Goal: Information Seeking & Learning: Learn about a topic

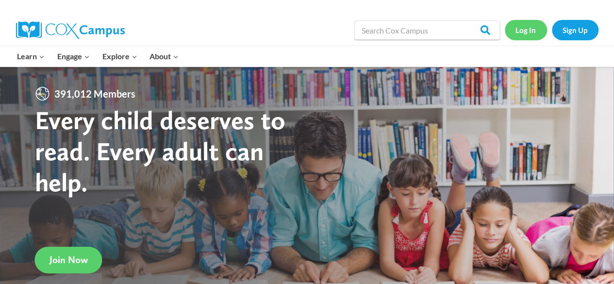
click at [524, 37] on link "Log In" at bounding box center [525, 30] width 42 height 20
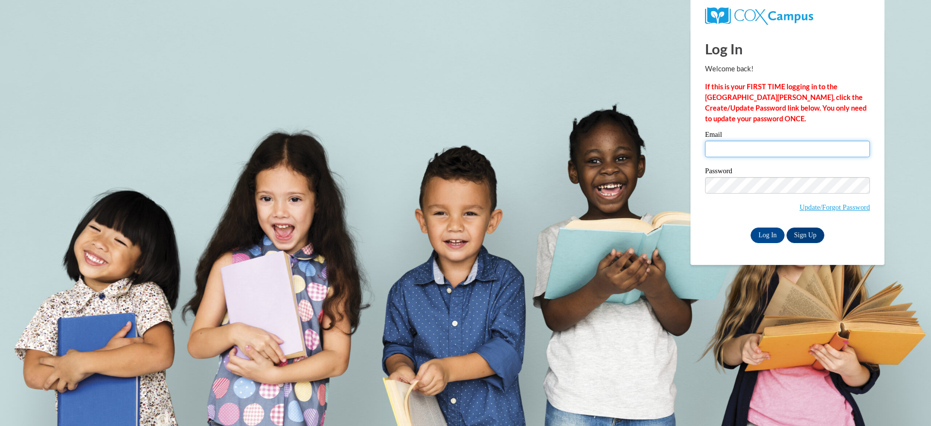
click at [790, 144] on input "Email" at bounding box center [787, 149] width 165 height 16
type input "odashasmith20@gmail.com"
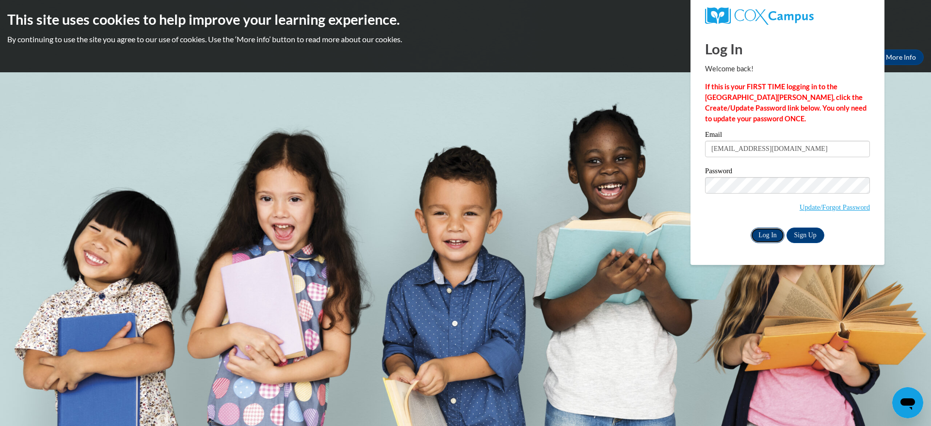
click at [770, 238] on input "Log In" at bounding box center [768, 235] width 34 height 16
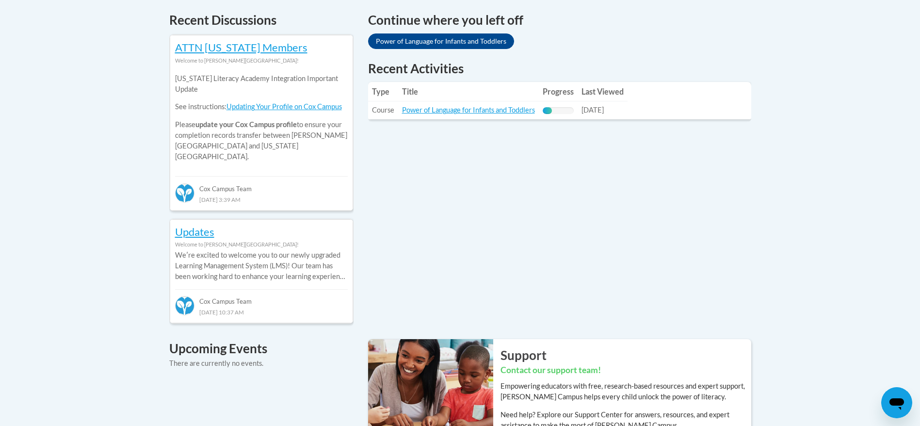
scroll to position [435, 0]
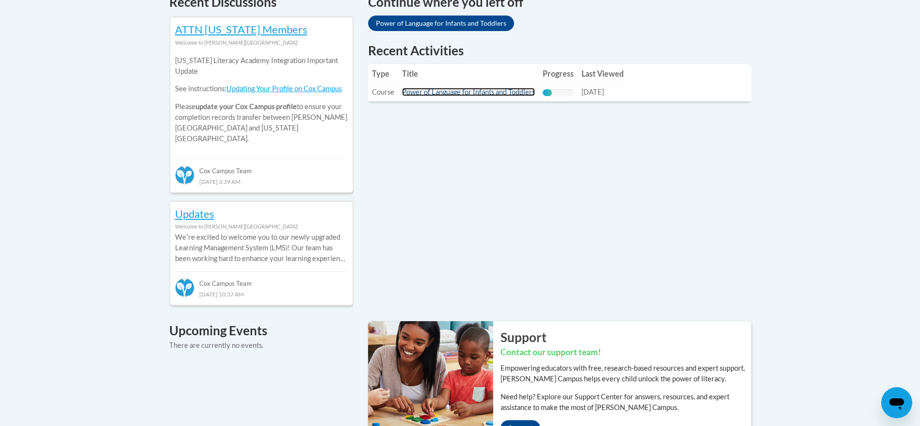
click at [506, 89] on link "Power of Language for Infants and Toddlers" at bounding box center [468, 92] width 133 height 8
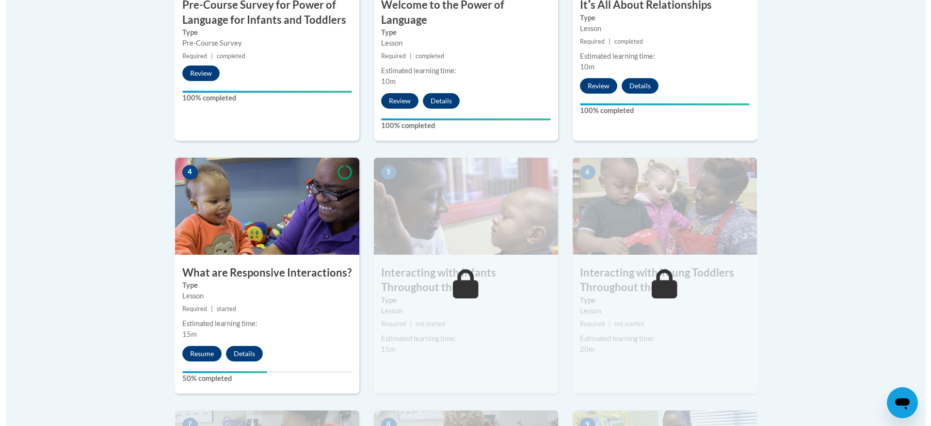
scroll to position [465, 0]
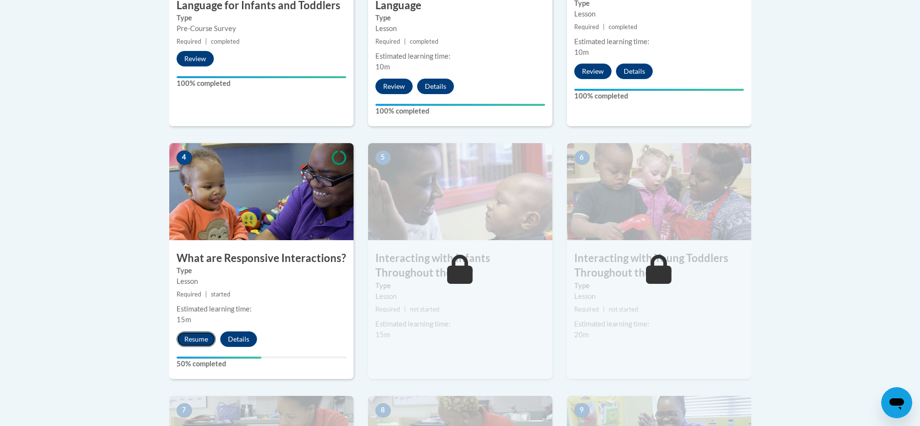
click at [192, 331] on button "Resume" at bounding box center [196, 339] width 39 height 16
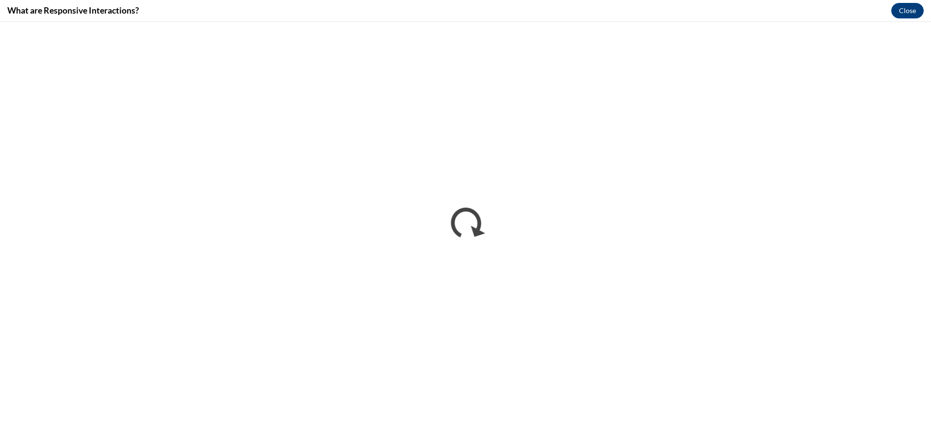
scroll to position [0, 0]
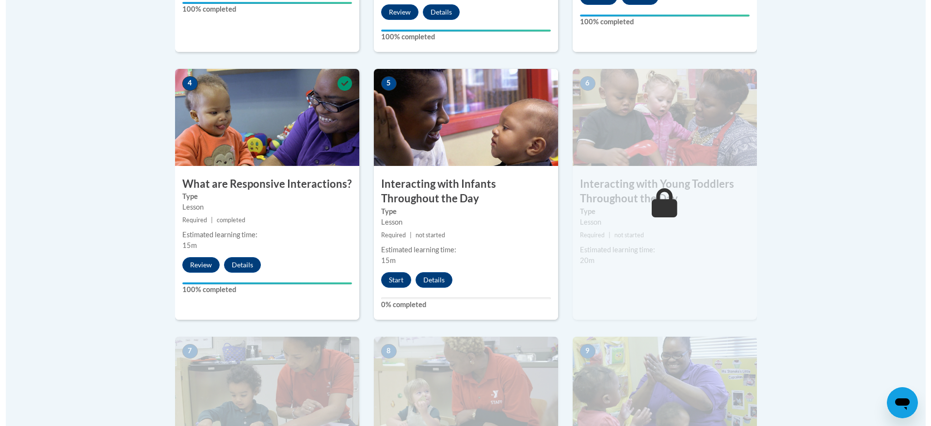
scroll to position [558, 0]
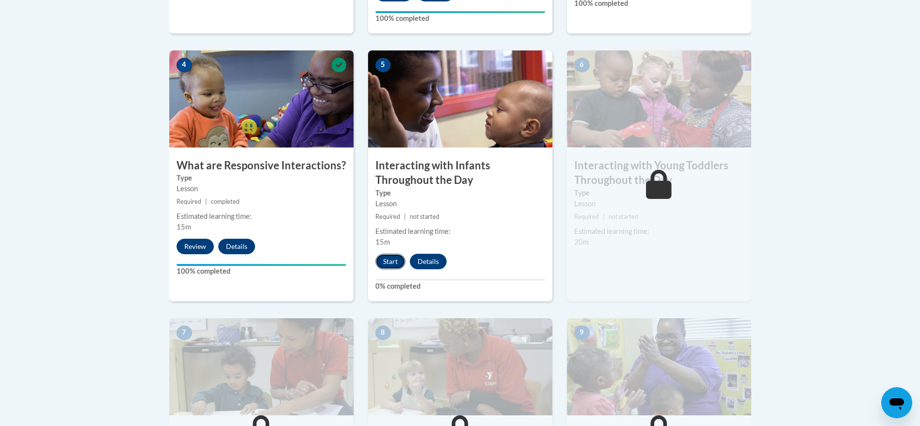
click at [389, 254] on button "Start" at bounding box center [390, 262] width 30 height 16
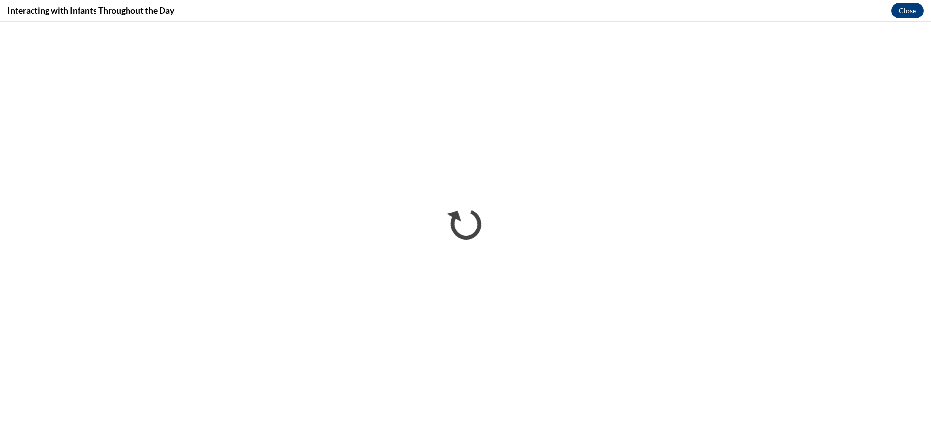
scroll to position [0, 0]
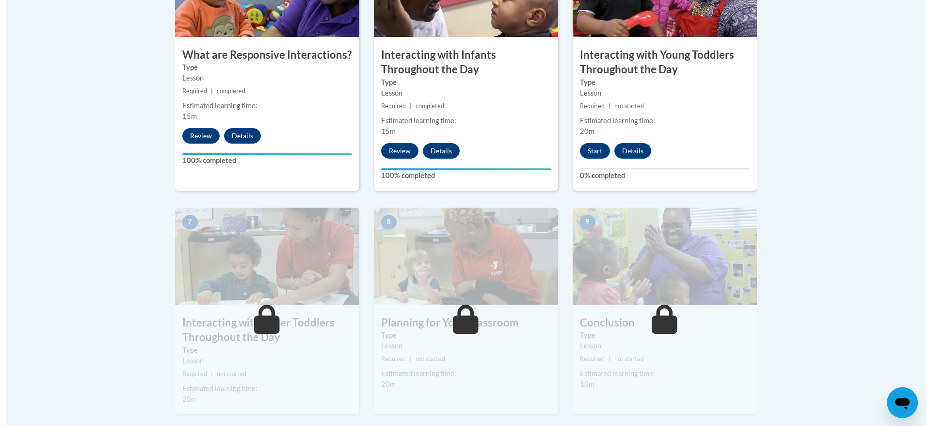
scroll to position [695, 0]
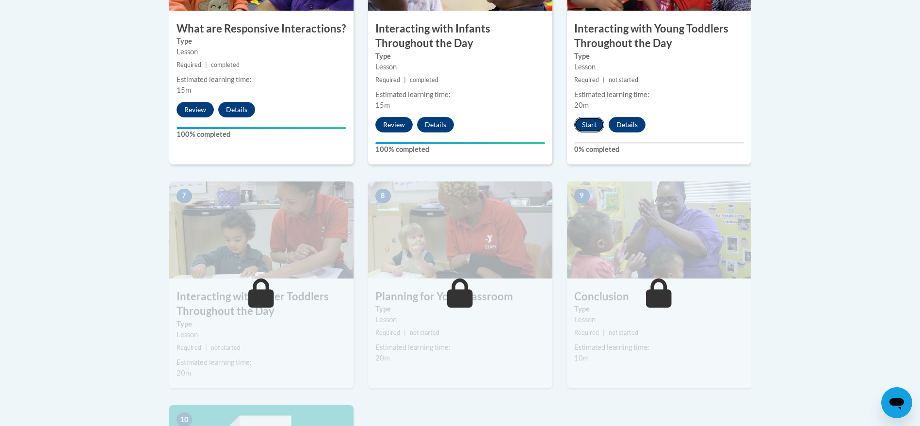
click at [575, 117] on button "Start" at bounding box center [589, 125] width 30 height 16
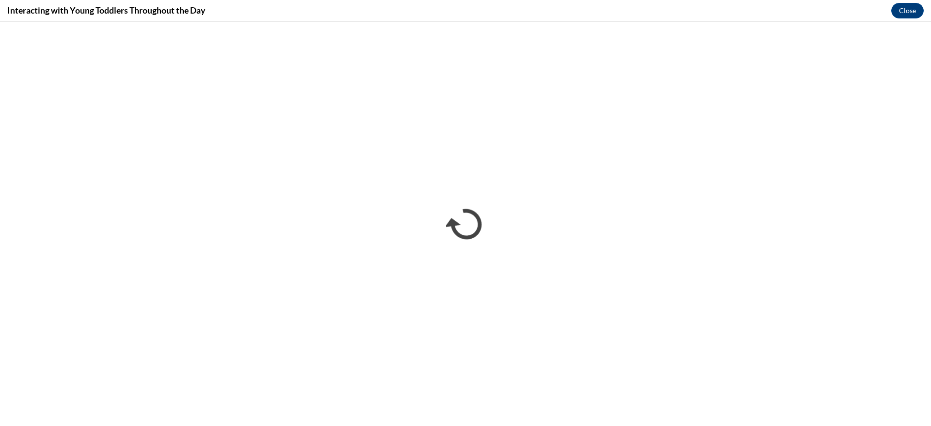
scroll to position [0, 0]
